Goal: Complete application form

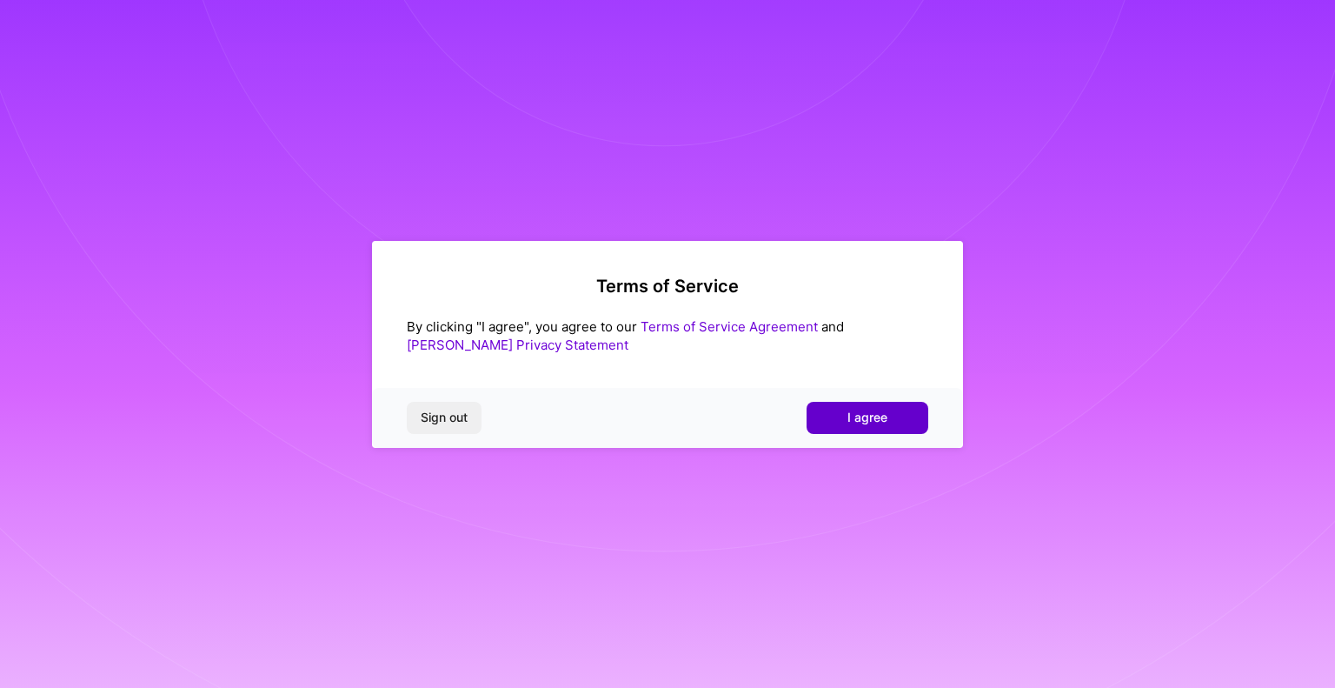
click at [865, 416] on span "I agree" at bounding box center [868, 417] width 40 height 17
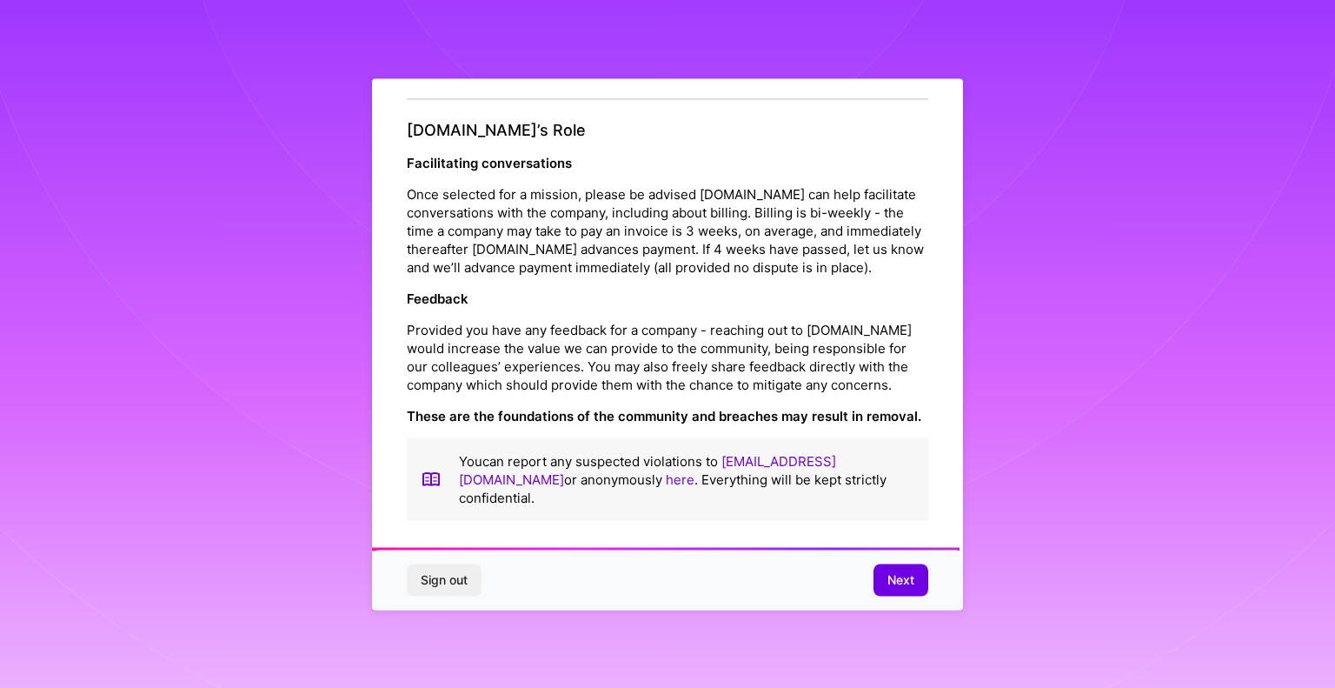
scroll to position [1932, 0]
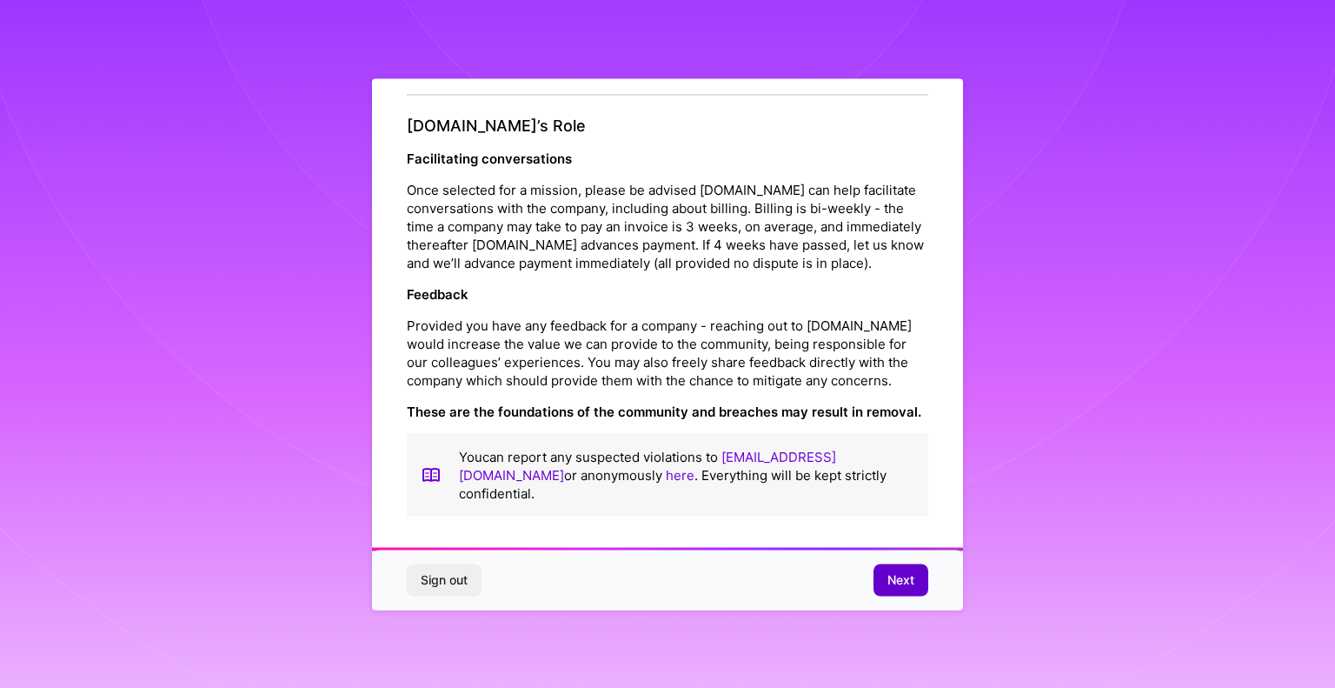
click at [900, 576] on span "Next" at bounding box center [901, 579] width 27 height 17
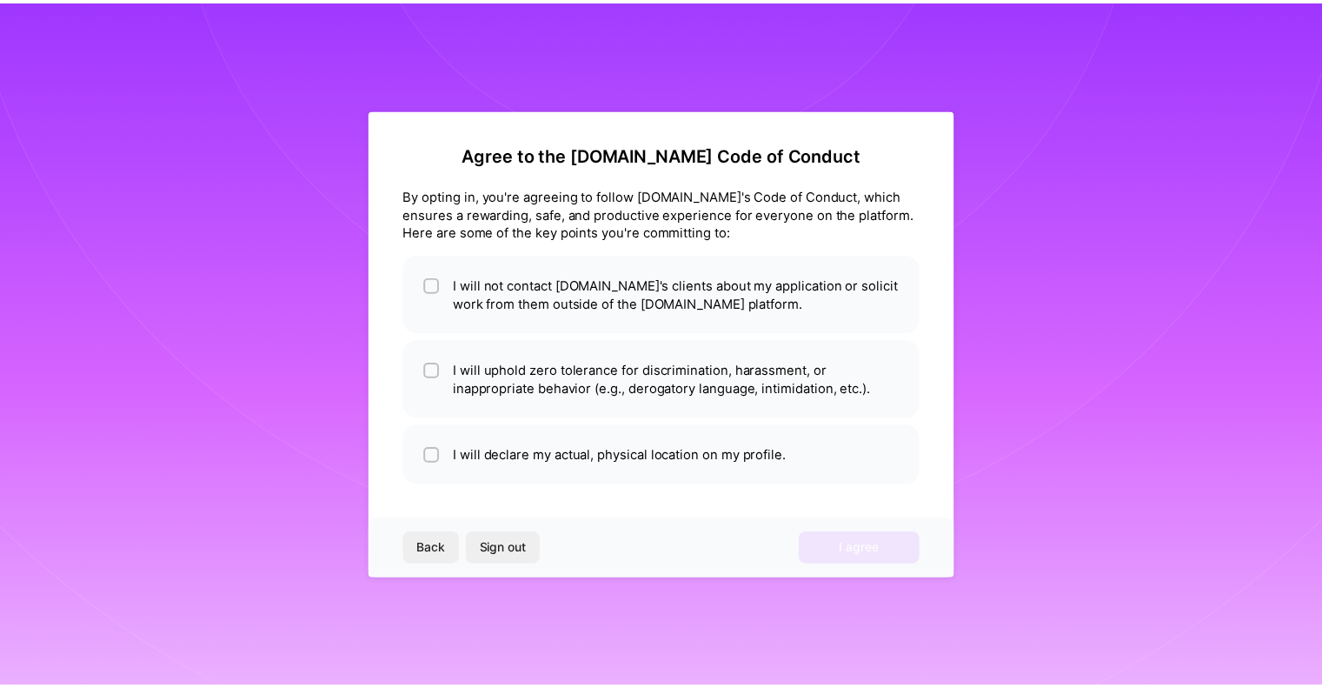
scroll to position [0, 0]
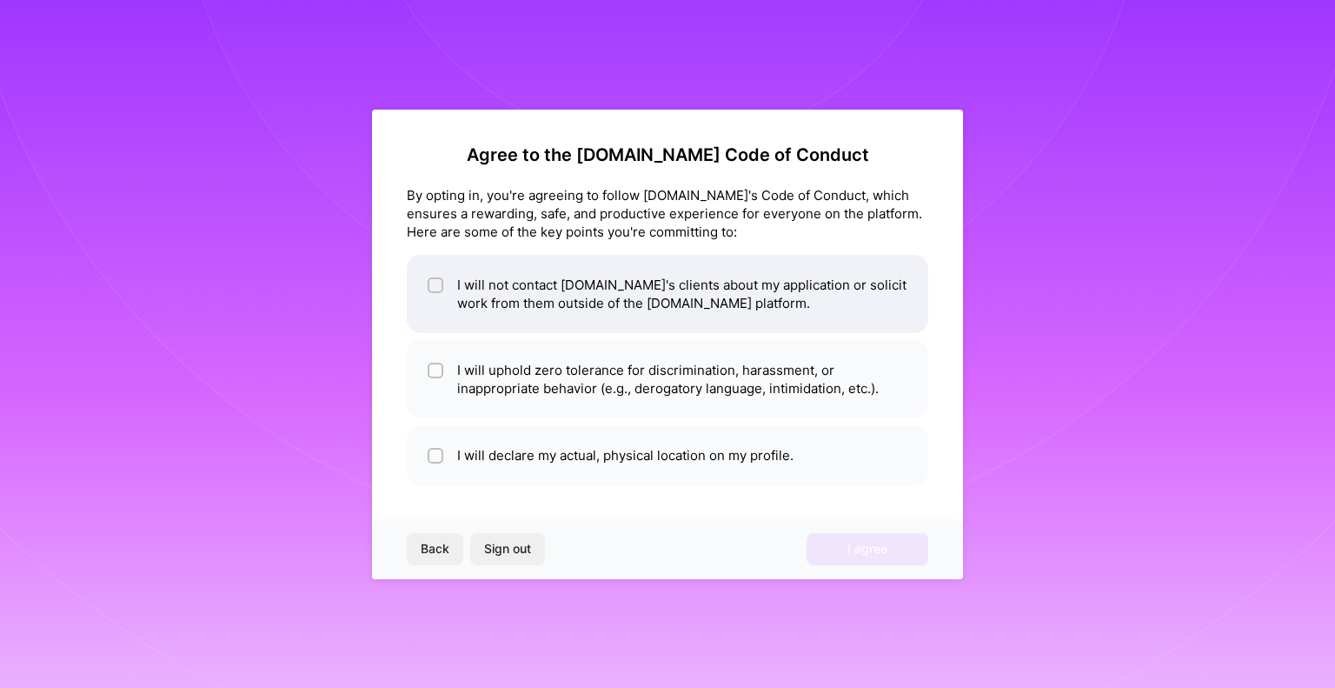
click at [486, 283] on li "I will not contact [DOMAIN_NAME]'s clients about my application or solicit work…" at bounding box center [668, 294] width 522 height 78
checkbox input "true"
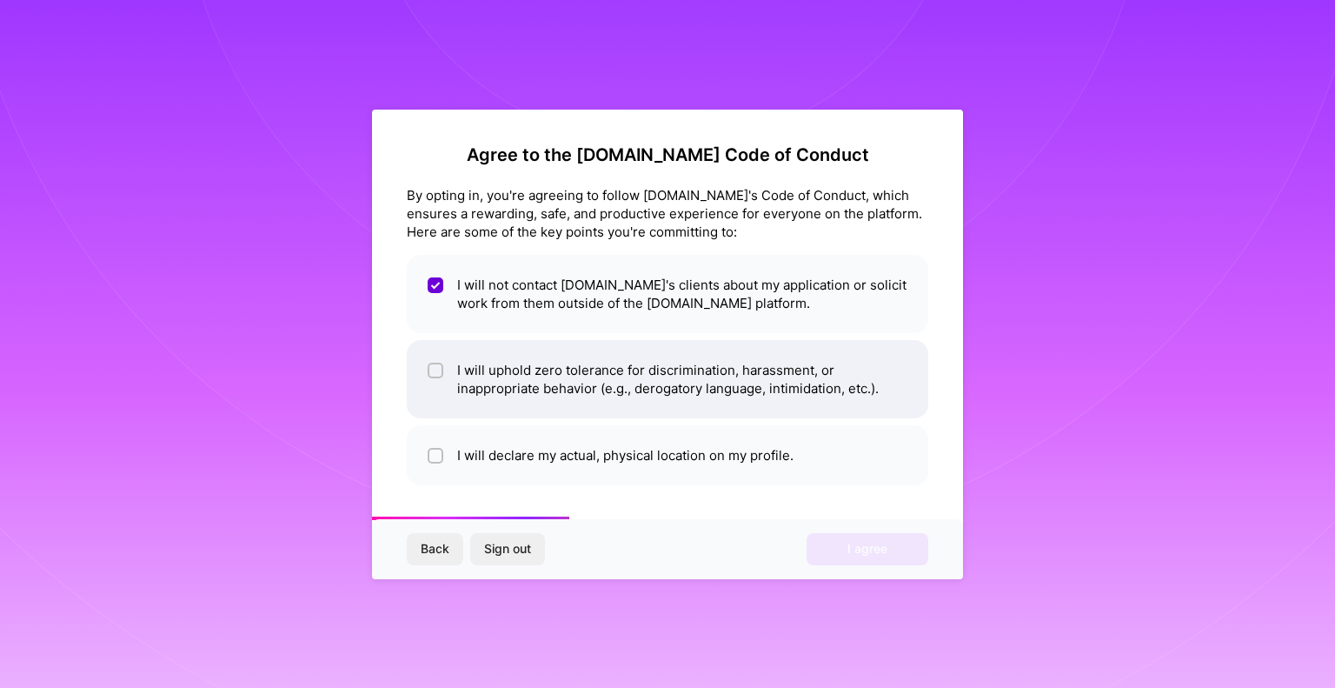
click at [527, 378] on li "I will uphold zero tolerance for discrimination, harassment, or inappropriate b…" at bounding box center [668, 379] width 522 height 78
checkbox input "true"
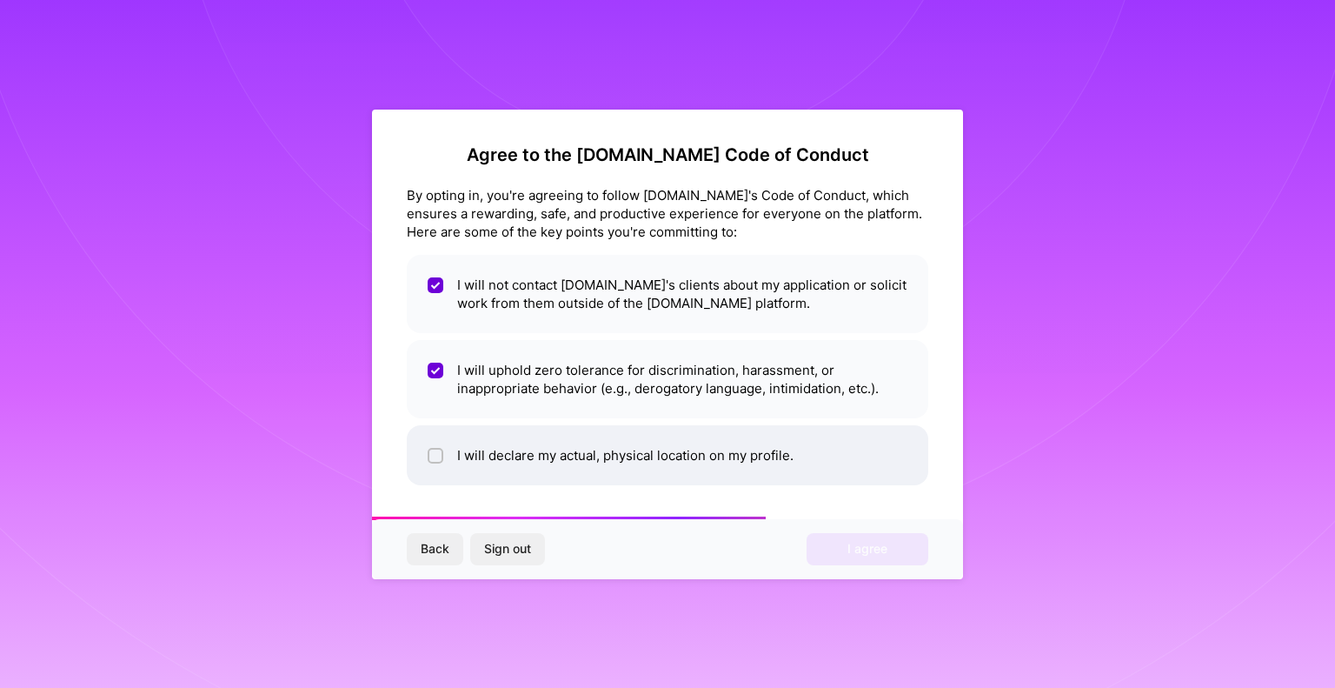
click at [515, 444] on li "I will declare my actual, physical location on my profile." at bounding box center [668, 455] width 522 height 60
checkbox input "true"
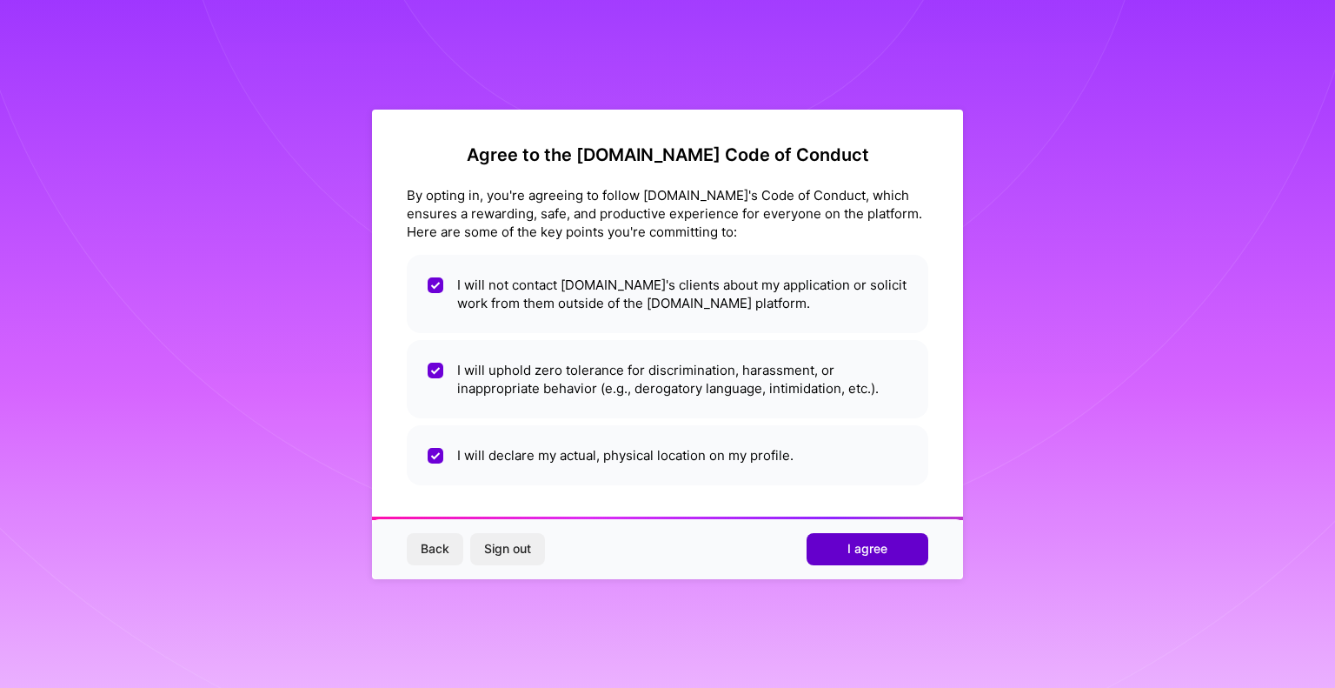
click at [865, 545] on span "I agree" at bounding box center [868, 548] width 40 height 17
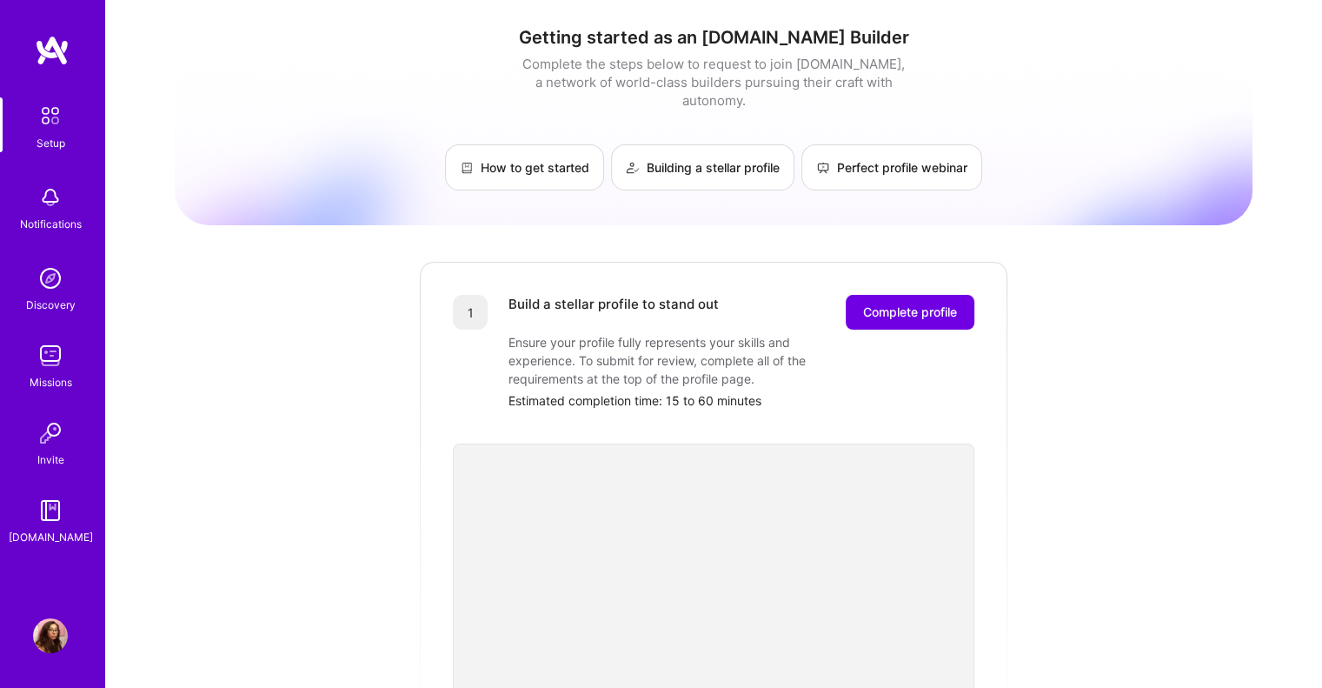
click at [772, 62] on div "Complete the steps below to request to join [DOMAIN_NAME], a network of world-c…" at bounding box center [713, 82] width 391 height 55
click at [529, 150] on link "How to get started" at bounding box center [524, 167] width 159 height 46
